Goal: Transaction & Acquisition: Subscribe to service/newsletter

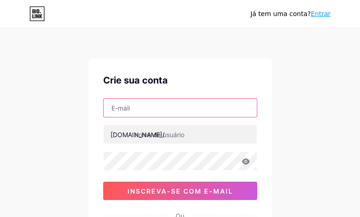
click at [144, 108] on input "text" at bounding box center [180, 108] width 153 height 18
type input "[EMAIL_ADDRESS][DOMAIN_NAME]"
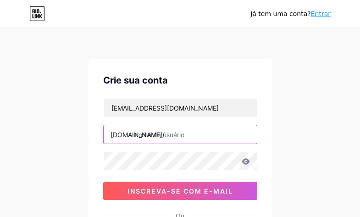
click at [150, 137] on input "text" at bounding box center [180, 134] width 153 height 18
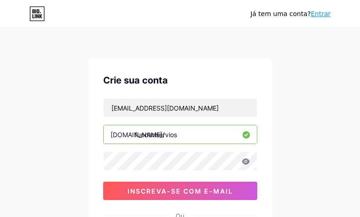
click at [170, 137] on input "fundariservios" at bounding box center [180, 134] width 153 height 18
click at [171, 136] on input "fundariservios" at bounding box center [180, 134] width 153 height 18
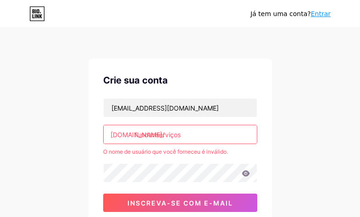
click at [171, 136] on input "fundariserviços" at bounding box center [180, 134] width 153 height 18
click at [173, 136] on input "fundariserviços" at bounding box center [180, 134] width 153 height 18
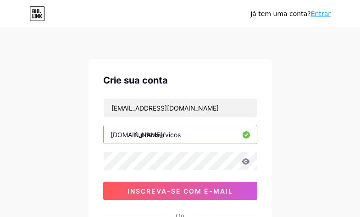
type input "fundariservicos"
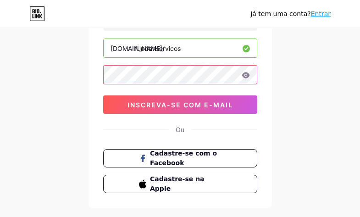
scroll to position [92, 0]
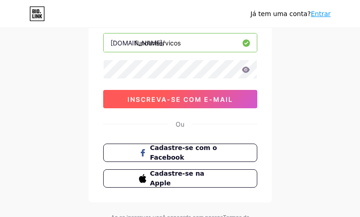
click at [196, 102] on font "inscreva-se com e-mail" at bounding box center [181, 99] width 106 height 8
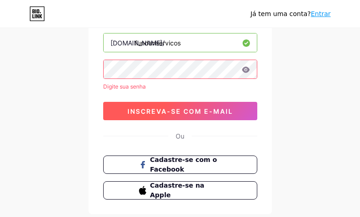
click at [191, 110] on font "inscreva-se com e-mail" at bounding box center [181, 111] width 106 height 8
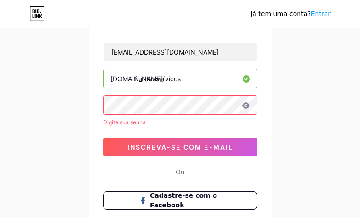
scroll to position [54, 0]
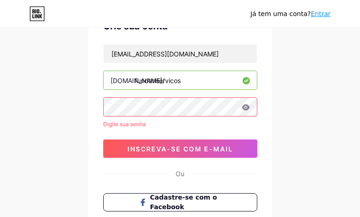
click at [184, 123] on div "Digite sua senha" at bounding box center [180, 124] width 154 height 8
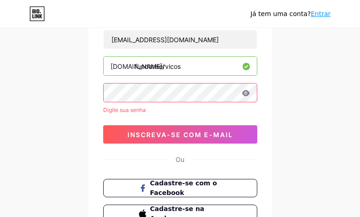
scroll to position [46, 0]
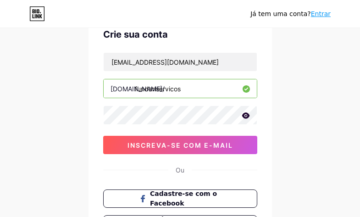
click at [243, 116] on icon at bounding box center [246, 115] width 8 height 6
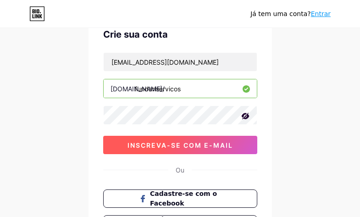
click at [222, 149] on font "inscreva-se com e-mail" at bounding box center [181, 145] width 106 height 8
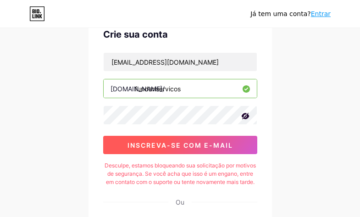
click at [184, 140] on button "inscreva-se com e-mail" at bounding box center [180, 145] width 154 height 18
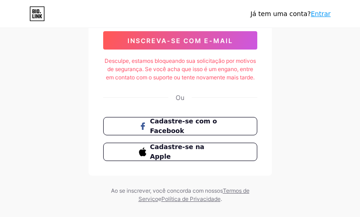
scroll to position [166, 0]
